Goal: Information Seeking & Learning: Find specific fact

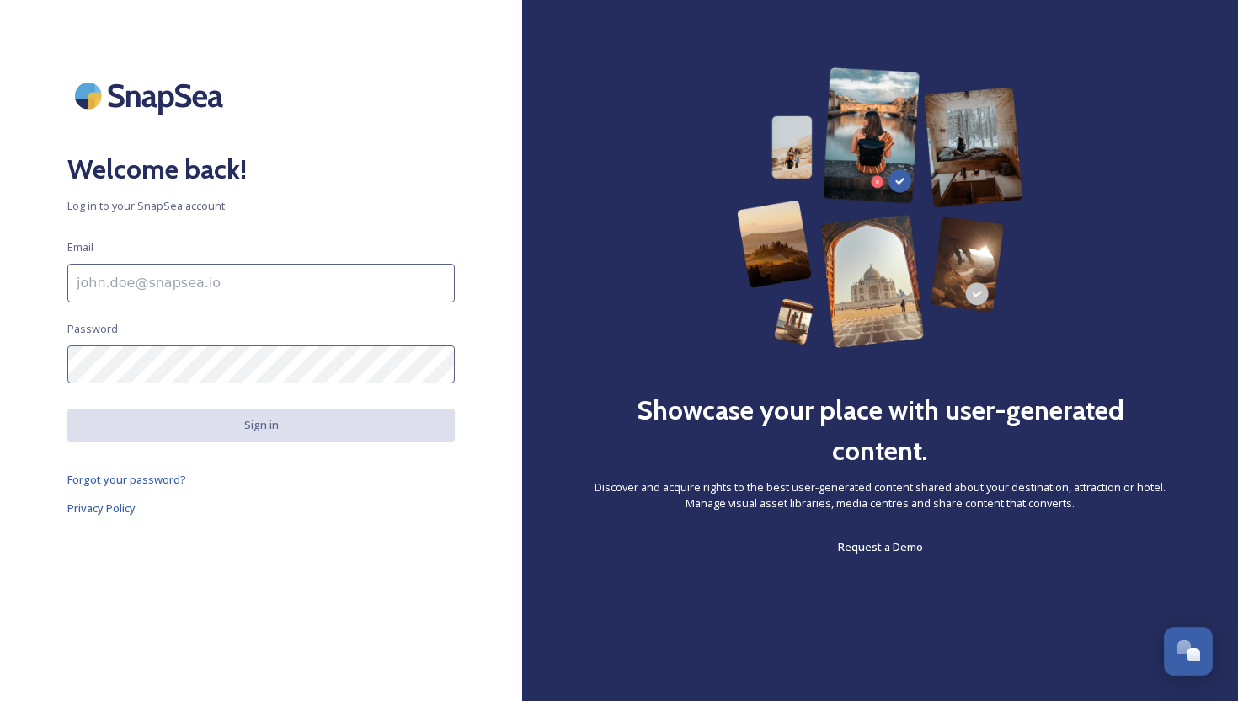
click at [103, 304] on div "Welcome back! Log in to your SnapSea account Email Password Sign in Forgot your…" at bounding box center [261, 350] width 522 height 566
click at [101, 287] on input "To enrich screen reader interactions, please activate Accessibility in Grammarl…" at bounding box center [260, 283] width 387 height 39
type input "[EMAIL_ADDRESS][DOMAIN_NAME]"
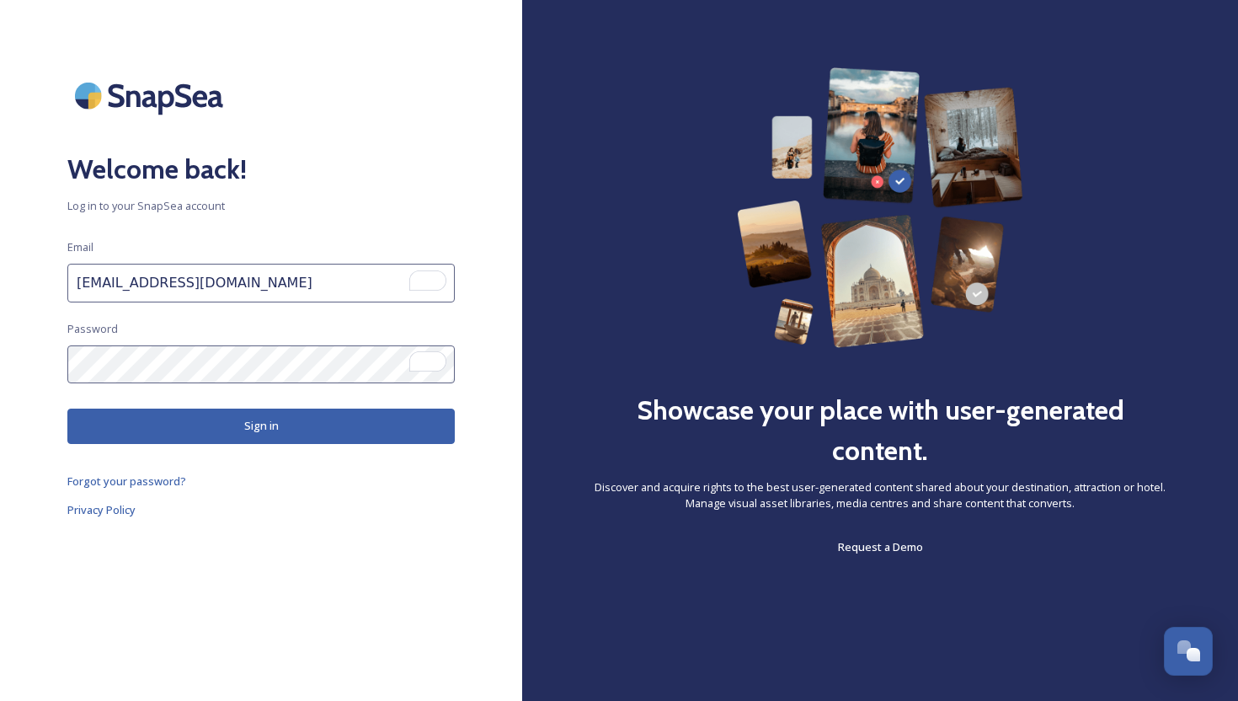
click at [195, 434] on button "Sign in" at bounding box center [260, 425] width 387 height 35
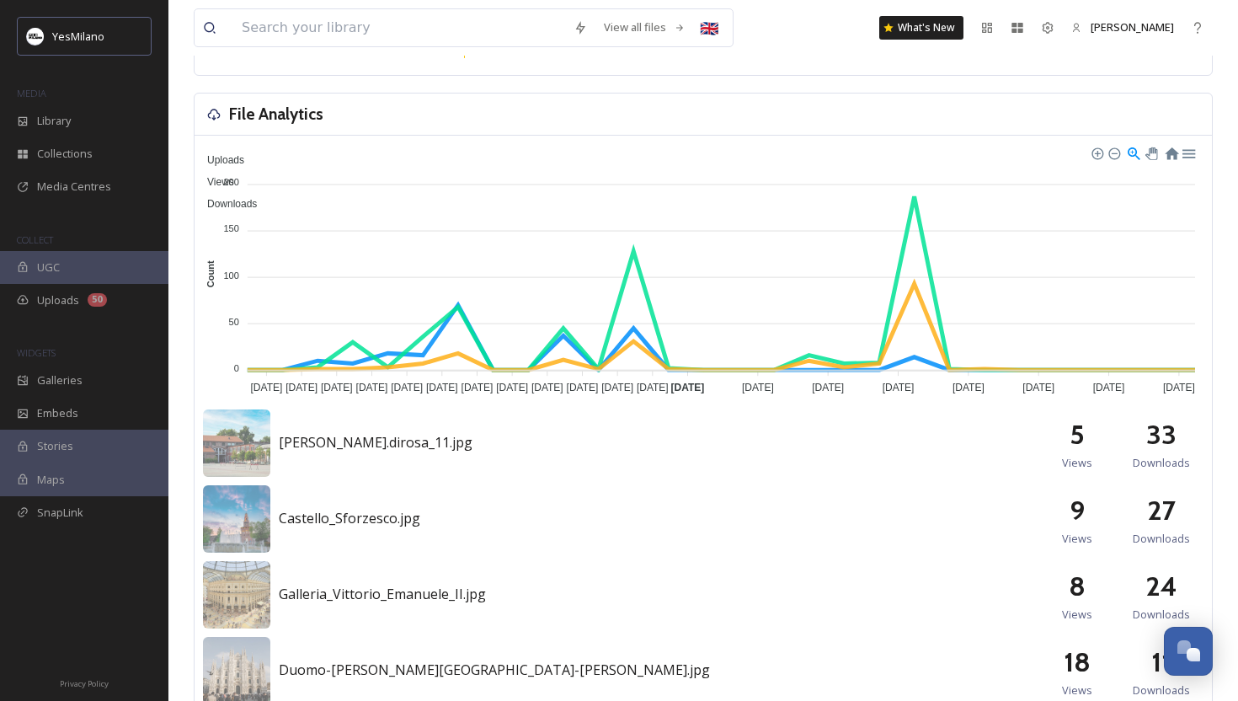
scroll to position [741, 0]
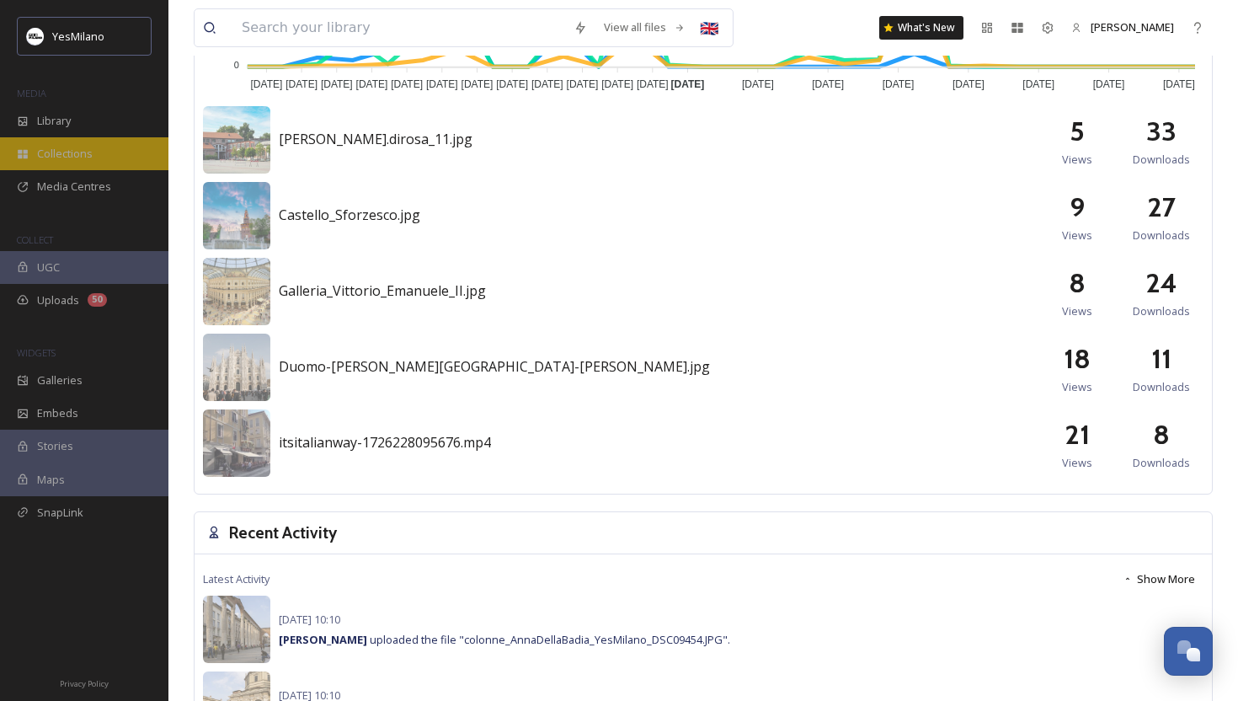
click at [93, 154] on div "Collections" at bounding box center [84, 153] width 168 height 33
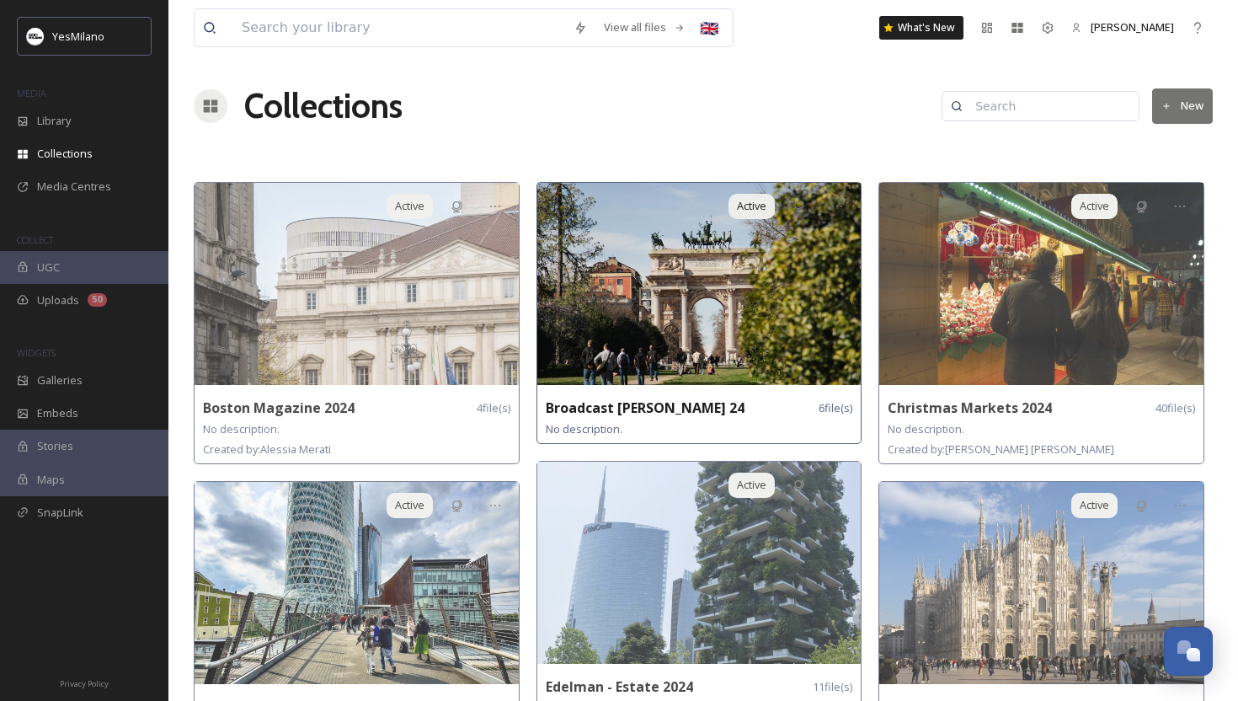
click at [674, 316] on img at bounding box center [699, 284] width 324 height 202
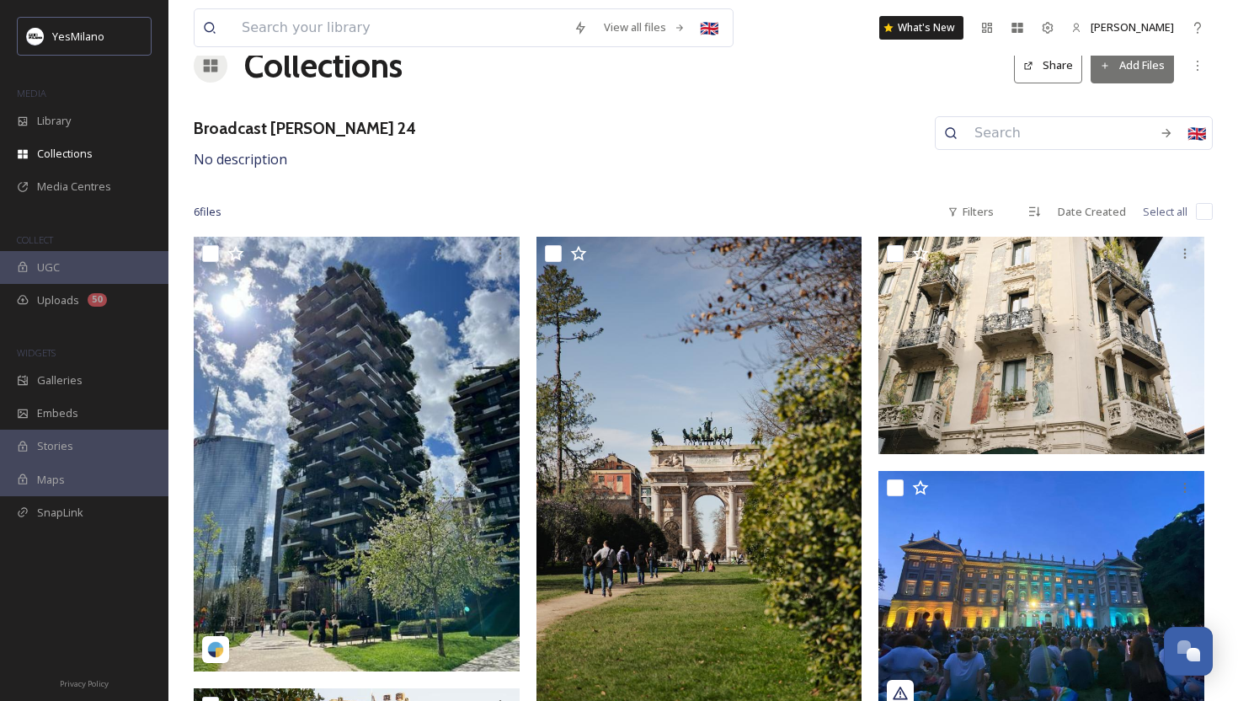
scroll to position [305, 0]
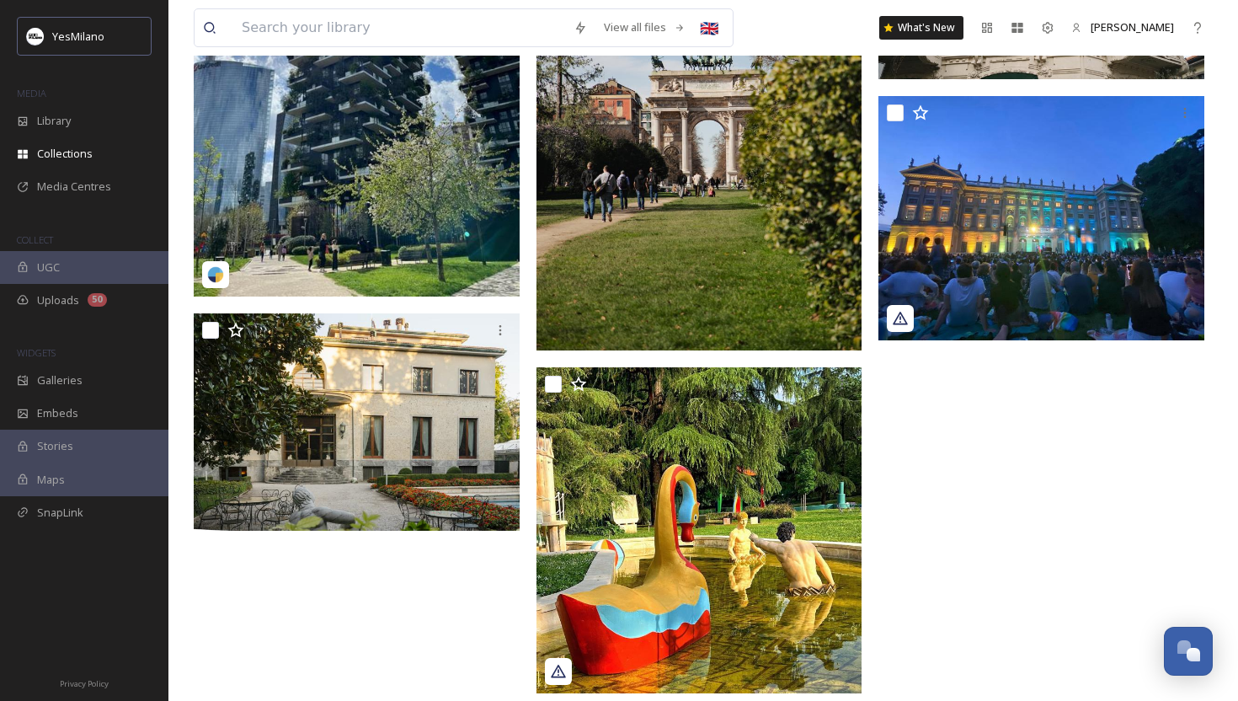
click at [645, 225] on img at bounding box center [699, 106] width 326 height 489
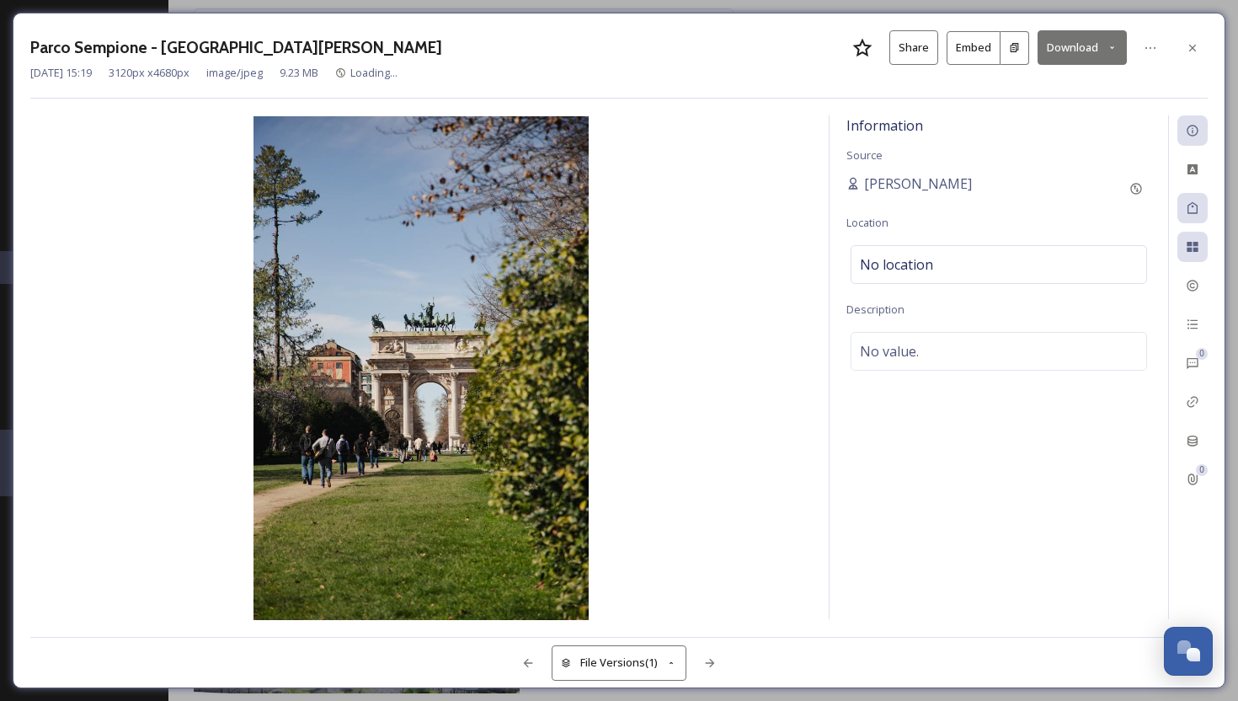
click at [645, 225] on img at bounding box center [420, 368] width 781 height 504
click at [1186, 46] on icon at bounding box center [1192, 47] width 13 height 13
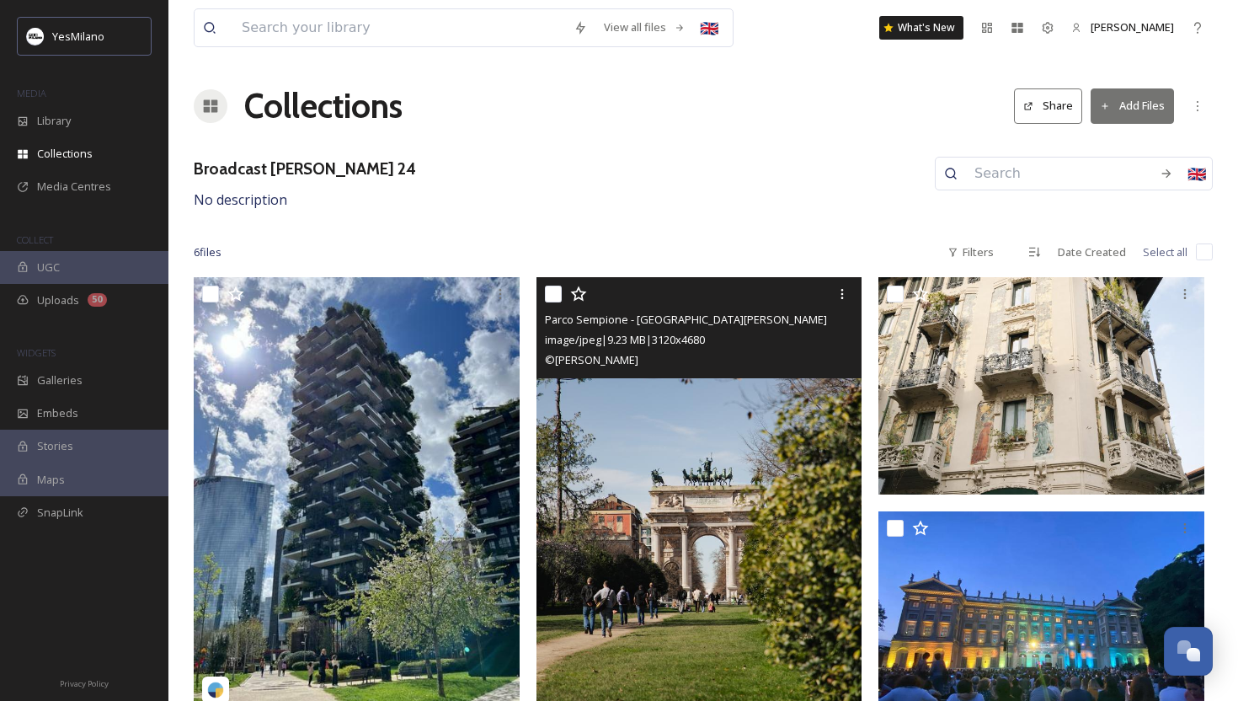
click at [604, 469] on img at bounding box center [699, 521] width 326 height 489
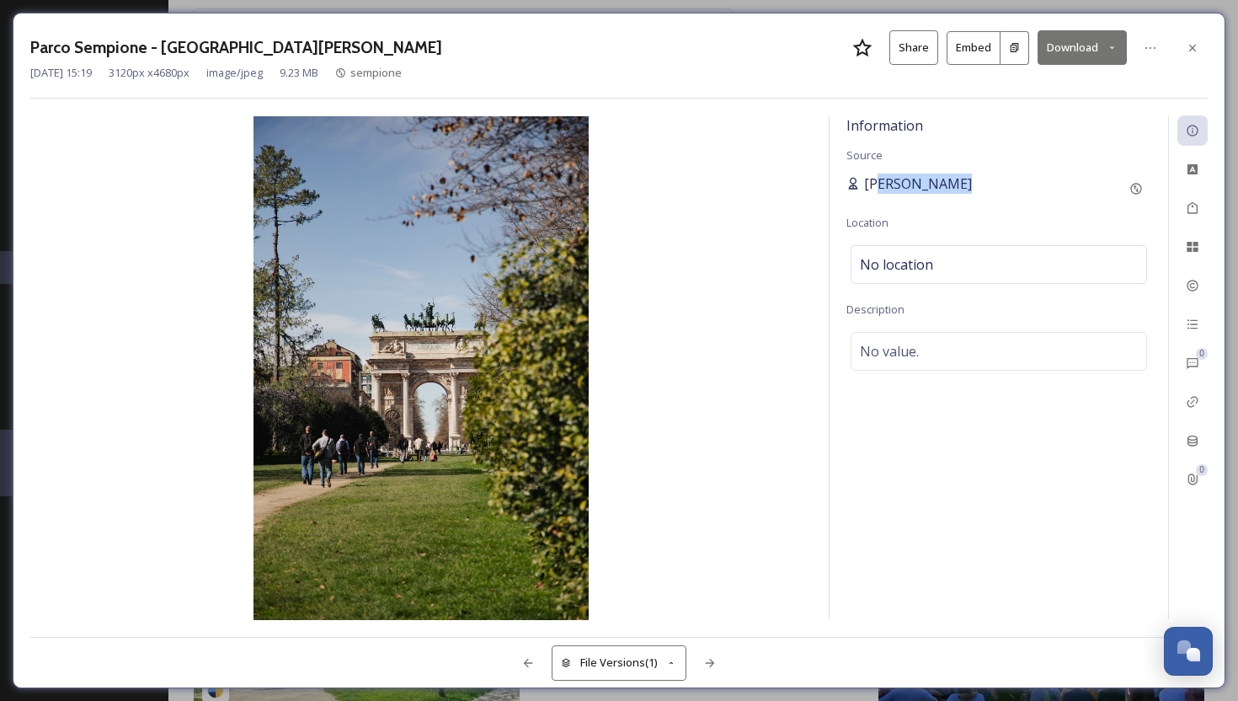
drag, startPoint x: 967, startPoint y: 186, endPoint x: 872, endPoint y: 172, distance: 95.4
click at [872, 173] on div "[PERSON_NAME]" at bounding box center [998, 188] width 305 height 30
click at [864, 174] on span "[PERSON_NAME]" at bounding box center [918, 183] width 108 height 20
drag, startPoint x: 864, startPoint y: 174, endPoint x: 947, endPoint y: 179, distance: 83.5
click at [947, 179] on span "[PERSON_NAME]" at bounding box center [918, 183] width 108 height 20
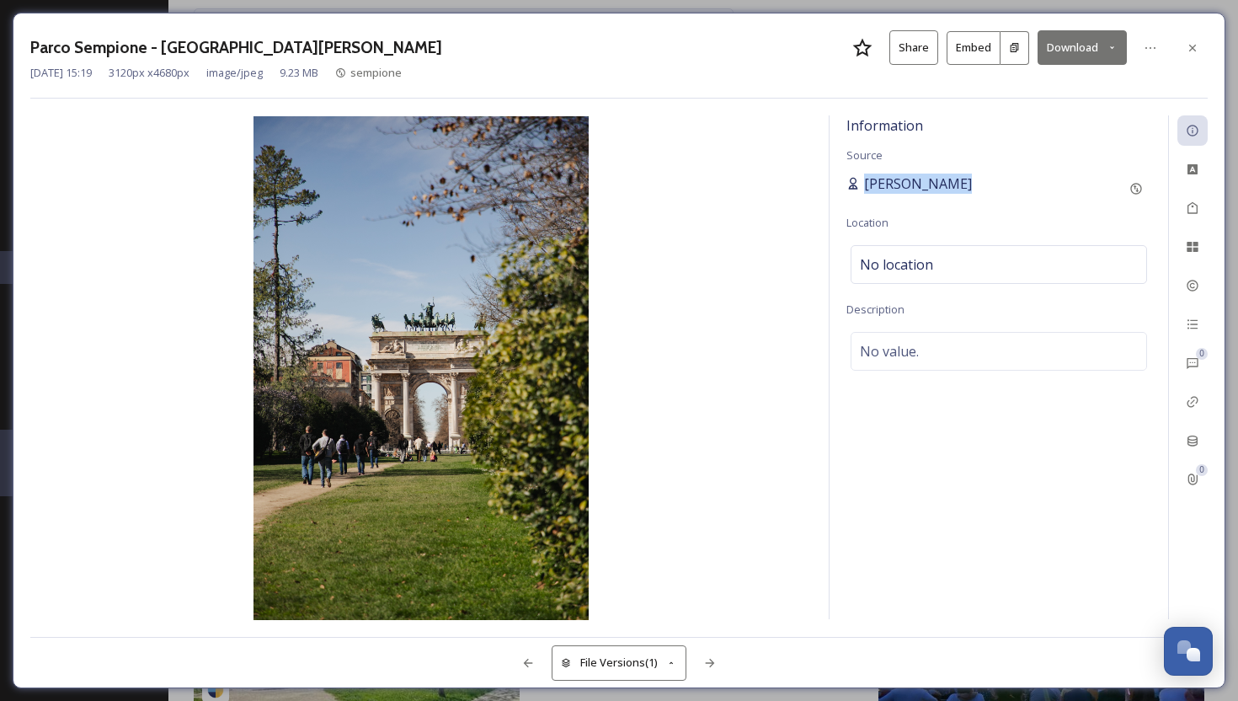
copy span "[PERSON_NAME]"
click at [1189, 51] on icon at bounding box center [1192, 47] width 13 height 13
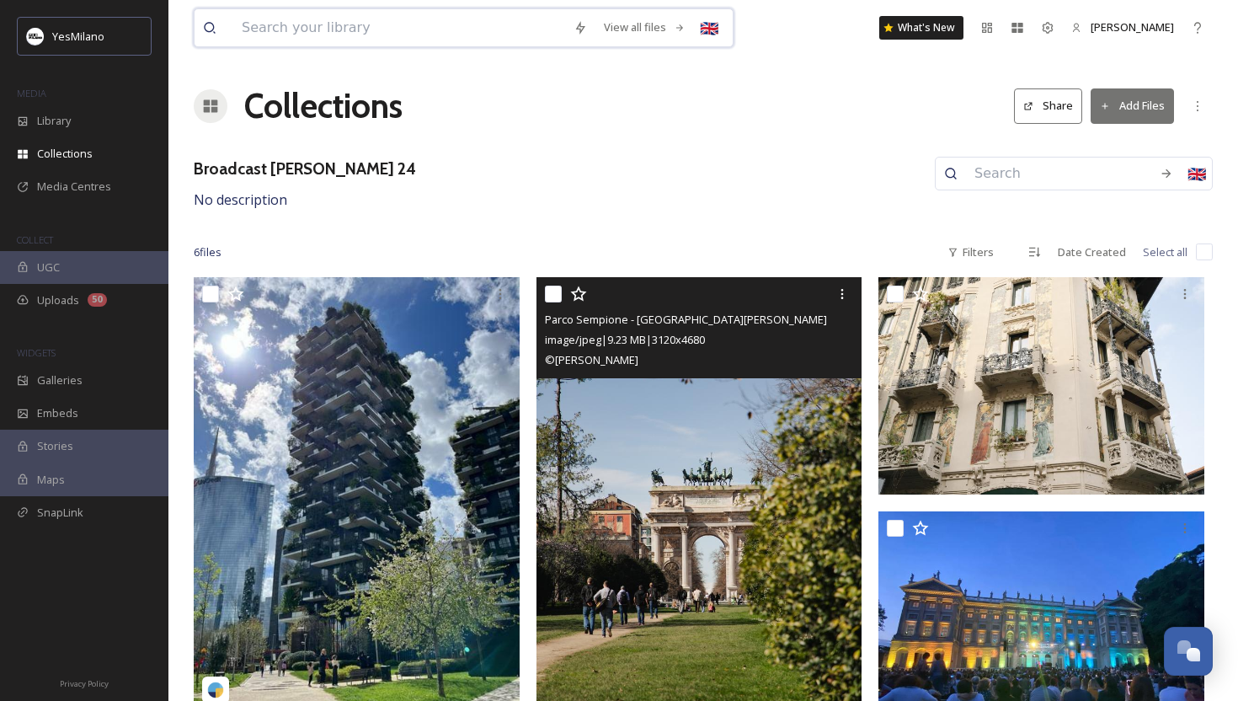
click at [412, 19] on input at bounding box center [399, 27] width 332 height 37
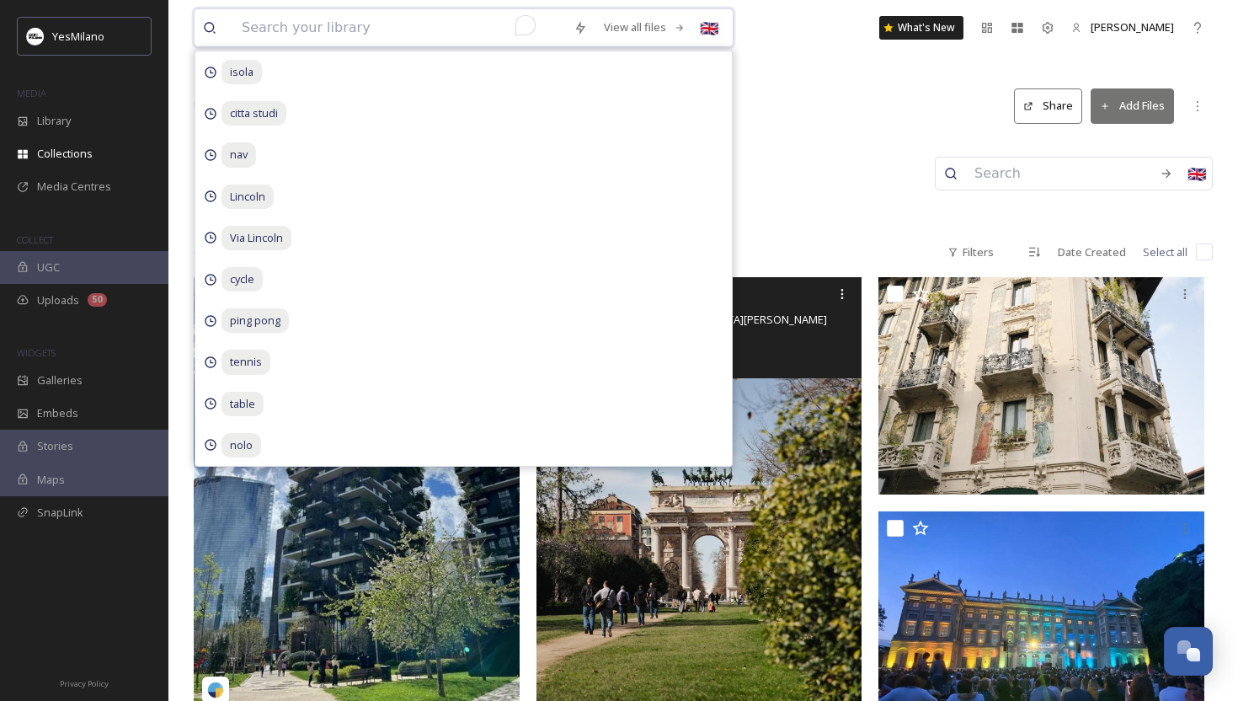
paste input "[PERSON_NAME]"
type input "[PERSON_NAME]"
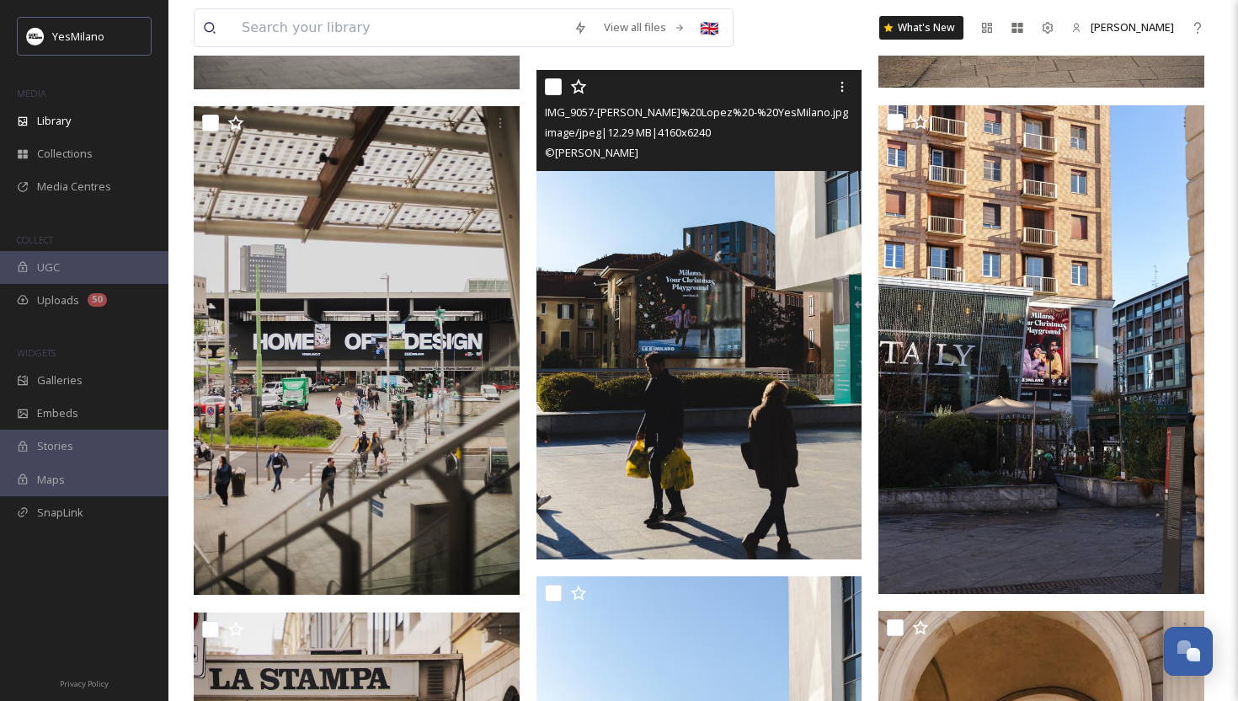
scroll to position [21357, 0]
